Goal: Task Accomplishment & Management: Use online tool/utility

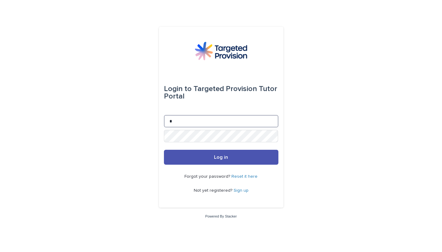
click at [195, 122] on input "*" at bounding box center [221, 121] width 114 height 12
type input "**********"
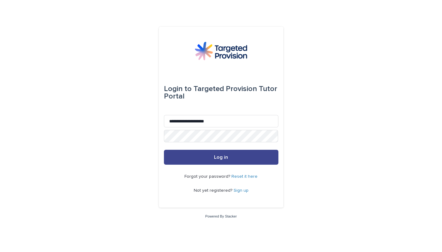
click at [250, 158] on button "Log in" at bounding box center [221, 157] width 114 height 15
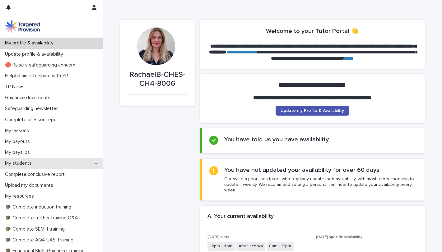
click at [41, 163] on div "My students" at bounding box center [51, 163] width 103 height 11
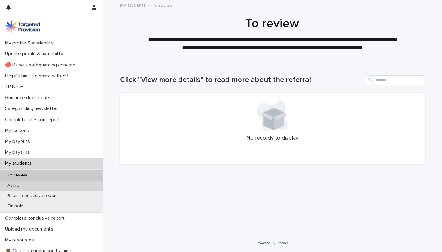
click at [16, 185] on p "Active" at bounding box center [13, 185] width 22 height 5
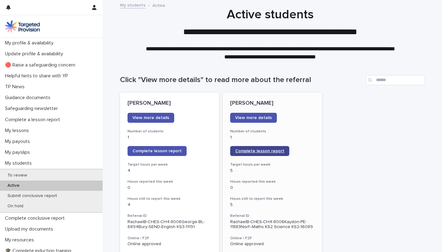
click at [267, 153] on span "Complete lesson report" at bounding box center [259, 151] width 49 height 4
